Goal: Information Seeking & Learning: Find specific page/section

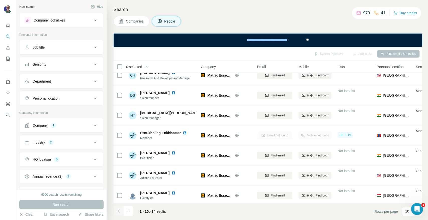
scroll to position [28, 0]
click at [3, 174] on div at bounding box center [8, 110] width 16 height 220
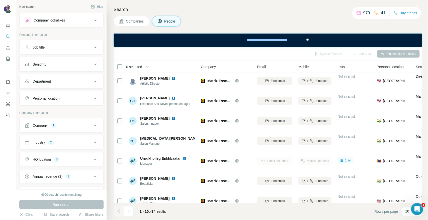
scroll to position [0, 0]
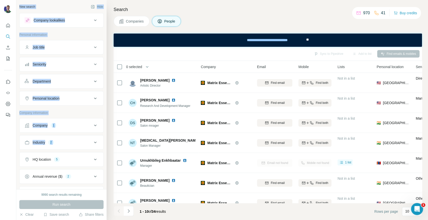
drag, startPoint x: 16, startPoint y: 162, endPoint x: 21, endPoint y: 162, distance: 5.8
click at [21, 161] on div "New search Hide Company lookalikes Personal information Job title Seniority Dep…" at bounding box center [214, 110] width 428 height 220
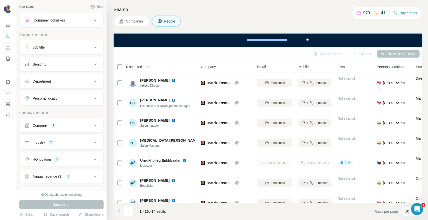
click at [0, 144] on div at bounding box center [8, 110] width 16 height 220
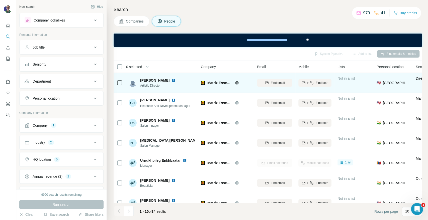
click at [237, 84] on icon at bounding box center [236, 82] width 1 height 3
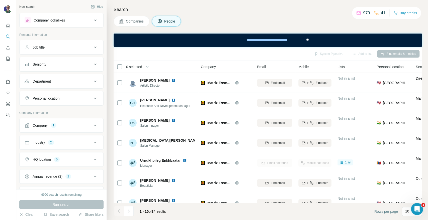
click at [127, 18] on button "Companies" at bounding box center [132, 21] width 36 height 11
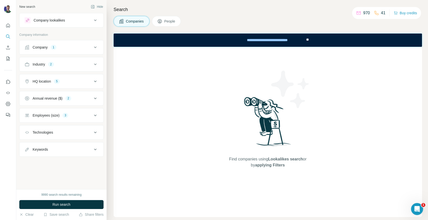
click at [70, 52] on button "Company 1" at bounding box center [62, 47] width 84 height 12
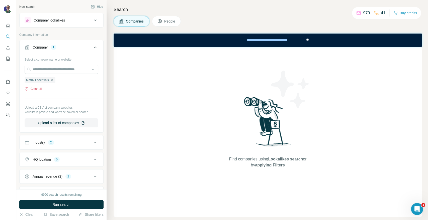
click at [36, 90] on button "Clear all" at bounding box center [33, 89] width 17 height 5
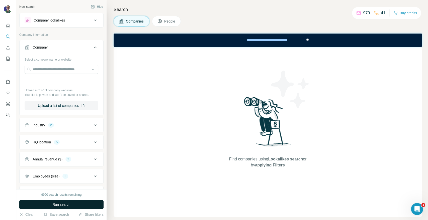
click at [52, 205] on button "Run search" at bounding box center [61, 204] width 84 height 9
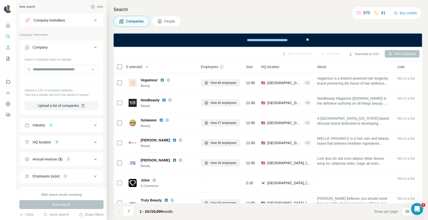
click at [58, 143] on div "5" at bounding box center [57, 142] width 6 height 5
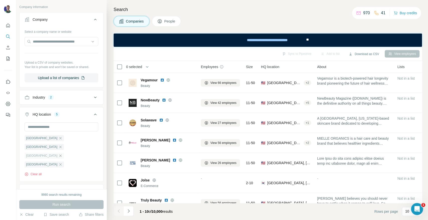
click at [59, 155] on icon "button" at bounding box center [60, 156] width 2 height 2
click at [58, 154] on icon "button" at bounding box center [60, 156] width 4 height 4
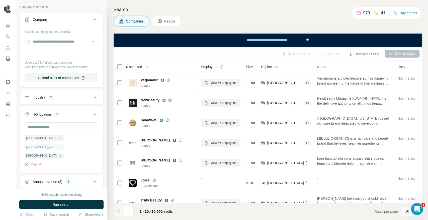
click at [62, 146] on icon "button" at bounding box center [60, 147] width 2 height 2
click at [59, 146] on icon "button" at bounding box center [60, 147] width 2 height 2
click at [64, 202] on button "Run search" at bounding box center [61, 204] width 84 height 9
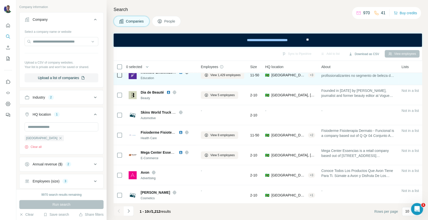
scroll to position [73, 0]
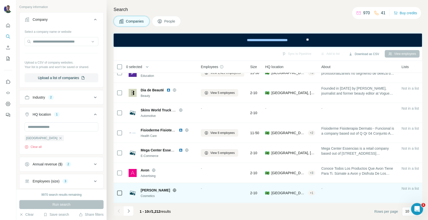
click at [172, 188] on icon at bounding box center [174, 190] width 4 height 4
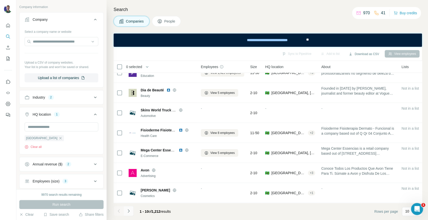
click at [129, 213] on icon "Navigate to next page" at bounding box center [128, 211] width 5 height 5
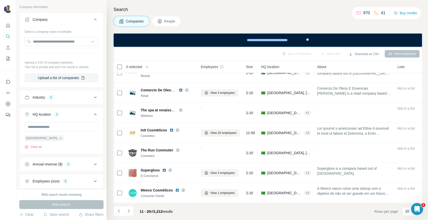
click at [5, 162] on div at bounding box center [8, 110] width 16 height 220
click at [188, 212] on footer "11 - 20 of 1,212 results Rows per page 10" at bounding box center [268, 211] width 308 height 17
click at [1, 168] on div at bounding box center [8, 110] width 16 height 220
click at [10, 160] on div at bounding box center [8, 110] width 16 height 220
click at [0, 158] on div at bounding box center [8, 110] width 16 height 220
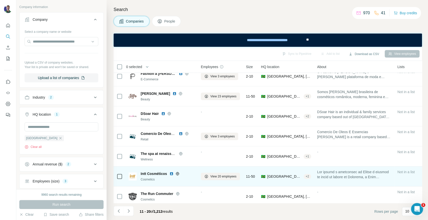
scroll to position [17, 0]
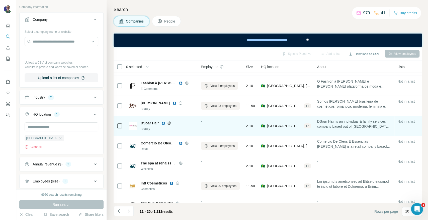
click at [169, 122] on icon at bounding box center [169, 123] width 4 height 4
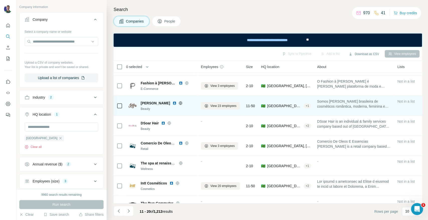
scroll to position [0, 0]
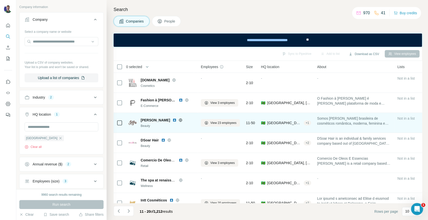
click at [180, 121] on icon at bounding box center [180, 120] width 1 height 3
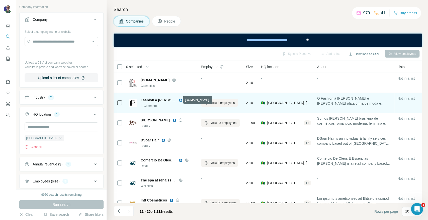
scroll to position [28, 0]
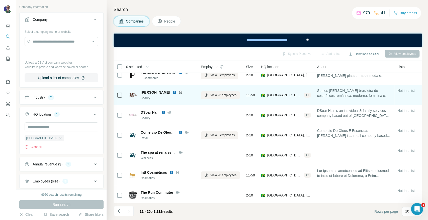
click at [178, 90] on icon at bounding box center [180, 92] width 4 height 4
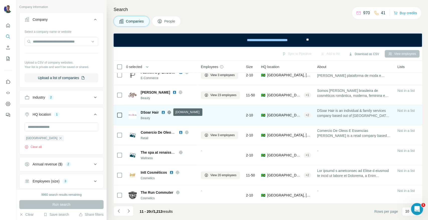
click at [168, 112] on icon at bounding box center [169, 112] width 3 height 0
click at [170, 111] on icon at bounding box center [169, 113] width 4 height 4
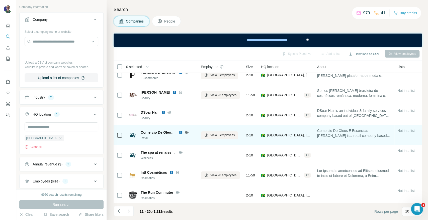
click at [186, 134] on icon at bounding box center [186, 132] width 3 height 3
click at [189, 132] on div at bounding box center [187, 133] width 16 height 4
click at [187, 132] on icon at bounding box center [186, 132] width 1 height 3
click at [185, 132] on icon at bounding box center [186, 132] width 3 height 0
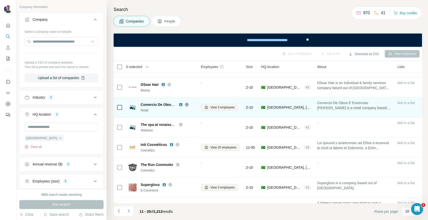
scroll to position [73, 0]
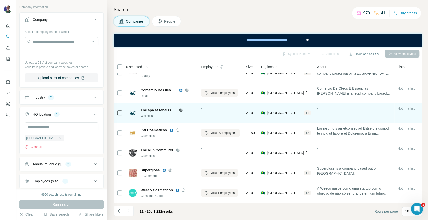
click at [180, 108] on icon at bounding box center [180, 109] width 1 height 3
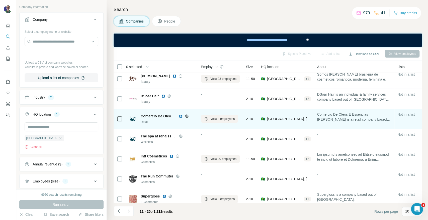
scroll to position [56, 0]
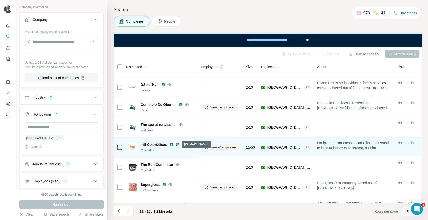
click at [179, 145] on icon at bounding box center [177, 145] width 4 height 4
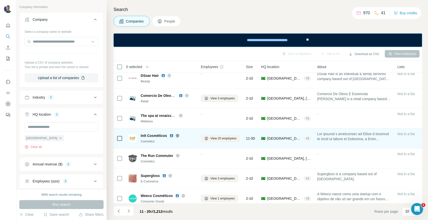
scroll to position [73, 0]
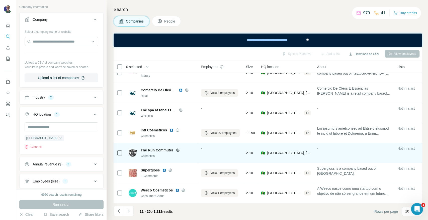
click at [178, 148] on icon at bounding box center [178, 150] width 4 height 4
click at [177, 149] on icon at bounding box center [177, 150] width 1 height 3
click at [179, 148] on icon at bounding box center [178, 150] width 4 height 4
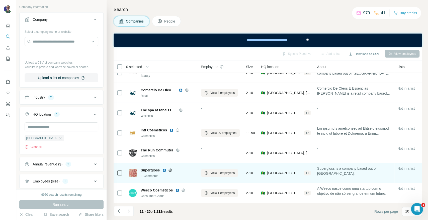
click at [170, 169] on icon at bounding box center [170, 170] width 1 height 3
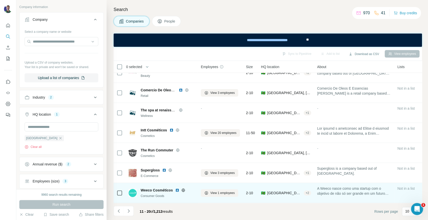
click at [184, 189] on icon at bounding box center [183, 190] width 1 height 3
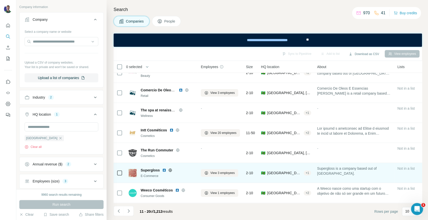
click at [169, 170] on icon at bounding box center [170, 170] width 3 height 0
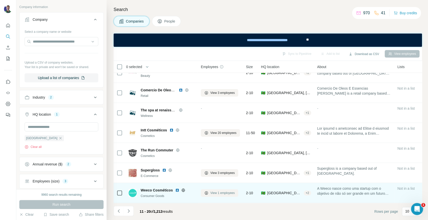
click at [223, 191] on span "View 1 employees" at bounding box center [222, 193] width 24 height 5
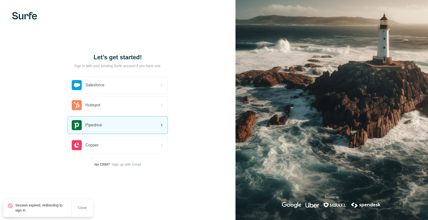
click at [124, 127] on div "Pipedrive" at bounding box center [118, 125] width 100 height 17
